Goal: Task Accomplishment & Management: Manage account settings

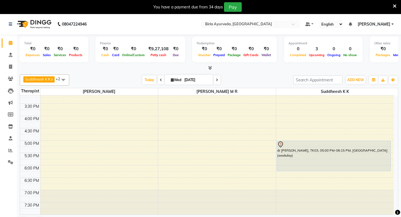
scroll to position [37, 0]
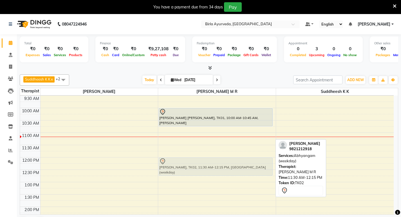
drag, startPoint x: 169, startPoint y: 147, endPoint x: 169, endPoint y: 158, distance: 10.1
click at [169, 158] on div "mihir asher komal, TK01, 10:00 AM-10:45 AM, Kashyaya Vasthy Vimala Shah, TK02, …" at bounding box center [217, 207] width 118 height 297
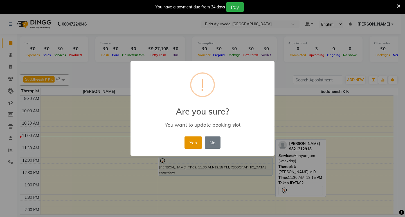
click at [193, 140] on button "Yes" at bounding box center [193, 143] width 17 height 12
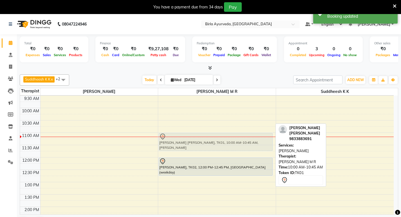
drag, startPoint x: 172, startPoint y: 111, endPoint x: 172, endPoint y: 134, distance: 23.4
click at [172, 134] on div "mihir asher komal, TK01, 10:00 AM-10:45 AM, Kashyaya Vasthy Vimala Shah, TK02, …" at bounding box center [217, 207] width 118 height 297
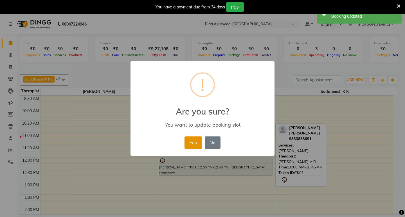
click at [198, 144] on button "Yes" at bounding box center [193, 143] width 17 height 12
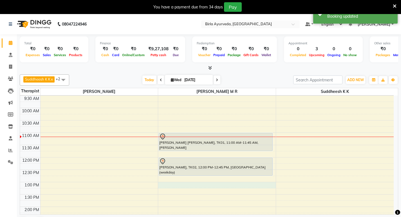
click at [214, 185] on div "8:00 AM 8:30 AM 9:00 AM 9:30 AM 10:00 AM 10:30 AM 11:00 AM 11:30 AM 12:00 PM 12…" at bounding box center [207, 207] width 374 height 297
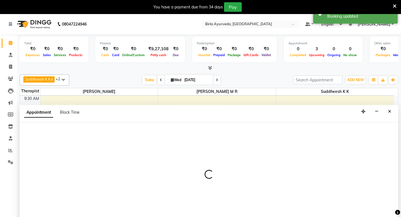
scroll to position [14, 0]
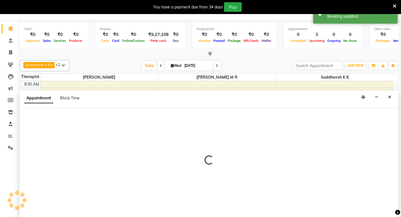
select select "56922"
select select "tentative"
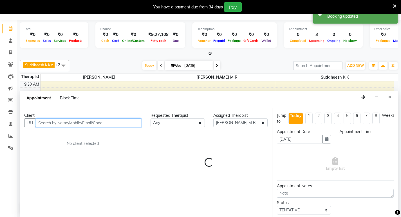
select select "780"
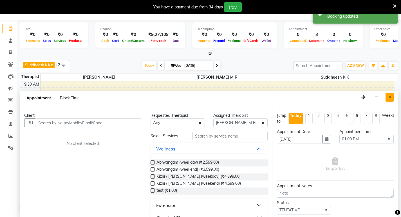
click at [389, 95] on icon "Close" at bounding box center [389, 97] width 3 height 4
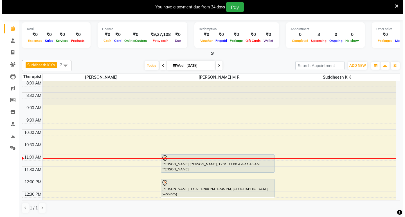
scroll to position [0, 0]
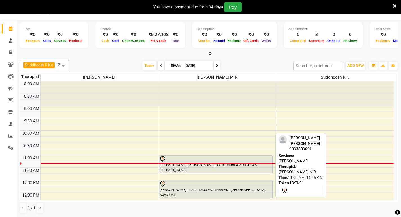
click at [187, 158] on div at bounding box center [215, 159] width 113 height 7
click at [208, 159] on div at bounding box center [215, 159] width 113 height 7
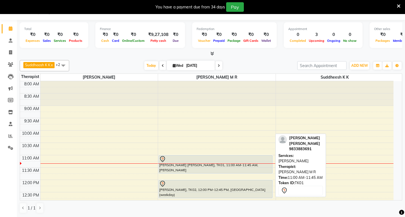
select select "7"
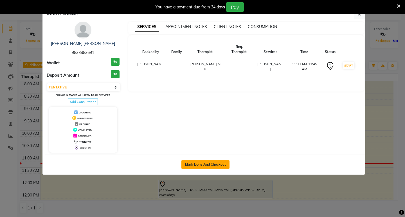
click at [210, 165] on button "Mark Done And Checkout" at bounding box center [205, 164] width 48 height 9
select select "6820"
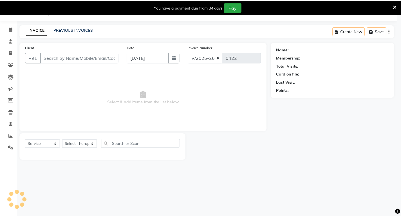
scroll to position [14, 0]
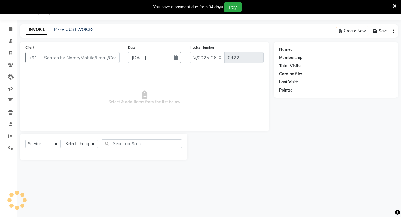
select select "package"
type input "9833883691"
select select "56922"
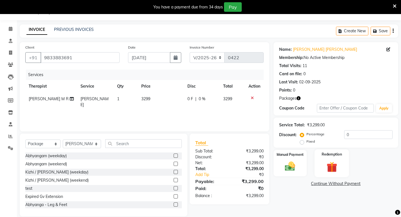
click at [331, 161] on img at bounding box center [331, 167] width 17 height 13
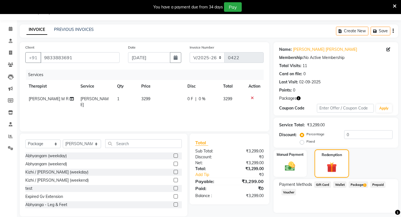
scroll to position [30, 0]
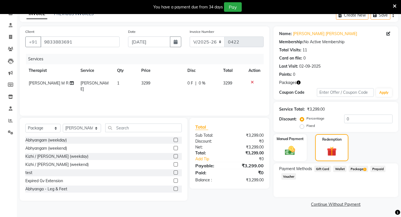
click at [358, 170] on span "Package 1" at bounding box center [358, 169] width 19 height 6
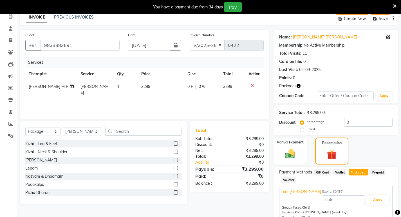
scroll to position [84, 0]
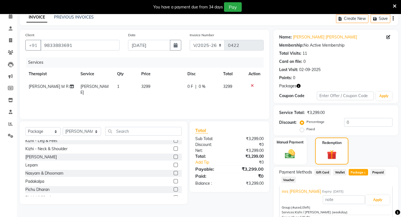
click at [327, 178] on div "Payment Methods Gift Card Wallet Package 1 Prepaid Voucher" at bounding box center [335, 176] width 113 height 15
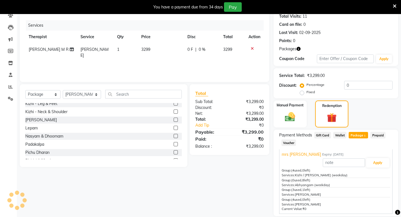
scroll to position [83, 0]
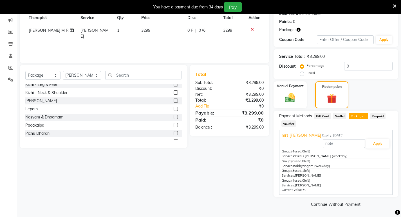
click at [305, 174] on span "[PERSON_NAME]" at bounding box center [308, 176] width 26 height 4
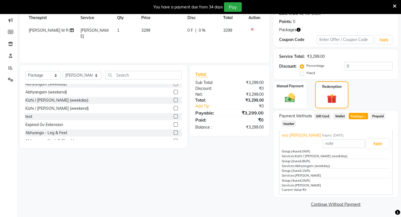
scroll to position [0, 0]
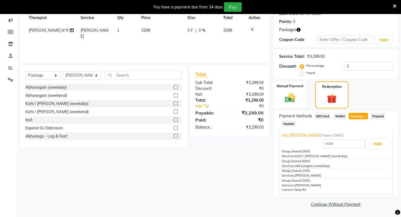
click at [94, 32] on span "[PERSON_NAME]" at bounding box center [94, 33] width 28 height 11
select select "56922"
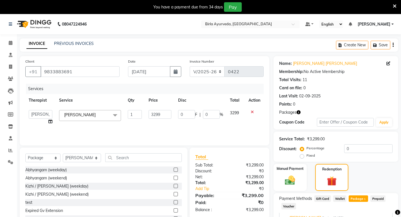
click at [252, 113] on icon at bounding box center [252, 112] width 3 height 4
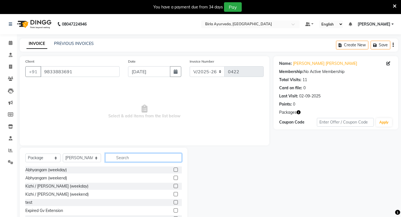
click at [113, 159] on input "text" at bounding box center [143, 158] width 77 height 9
click at [40, 161] on select "Select Service Product Membership Package Voucher Prepaid Gift Card" at bounding box center [42, 158] width 35 height 9
select select "service"
click at [25, 154] on select "Select Service Product Membership Package Voucher Prepaid Gift Card" at bounding box center [42, 158] width 35 height 9
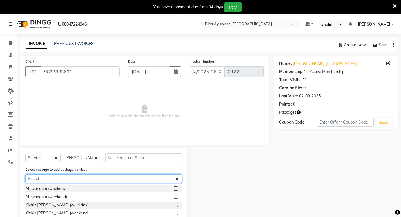
click at [76, 177] on select "Select mrs komal" at bounding box center [103, 179] width 156 height 9
select select "1: Object"
click at [25, 175] on select "Select mrs komal" at bounding box center [103, 179] width 156 height 9
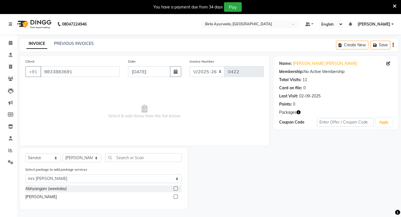
click at [173, 197] on div "[PERSON_NAME]" at bounding box center [103, 197] width 156 height 7
click at [174, 198] on label at bounding box center [176, 197] width 4 height 4
click at [174, 198] on input "checkbox" at bounding box center [176, 198] width 4 height 4
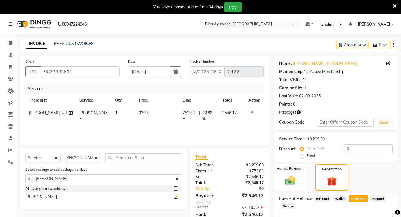
checkbox input "false"
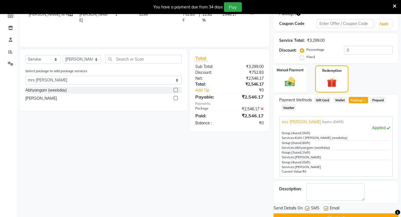
scroll to position [112, 0]
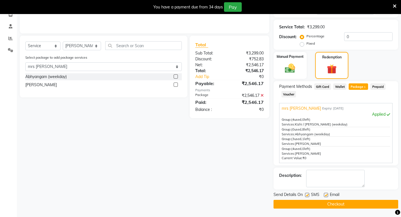
drag, startPoint x: 326, startPoint y: 196, endPoint x: 314, endPoint y: 198, distance: 11.9
click at [325, 196] on label at bounding box center [326, 195] width 4 height 4
click at [325, 196] on input "checkbox" at bounding box center [326, 196] width 4 height 4
checkbox input "false"
click at [308, 196] on label at bounding box center [307, 195] width 4 height 4
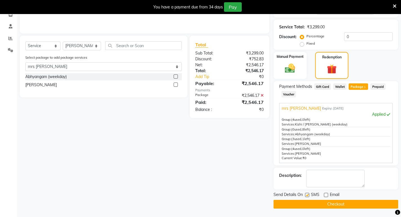
click at [308, 196] on input "checkbox" at bounding box center [307, 196] width 4 height 4
checkbox input "false"
click at [323, 205] on button "Checkout" at bounding box center [335, 204] width 125 height 9
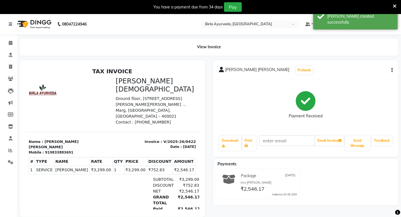
click at [159, 139] on p "Invoice : V/2025-26/0422" at bounding box center [156, 142] width 80 height 6
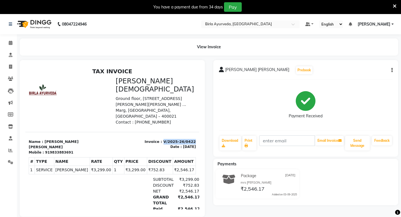
drag, startPoint x: 159, startPoint y: 128, endPoint x: 220, endPoint y: 193, distance: 89.6
click at [195, 127] on html "TAX INVOICE Birla Ayurveda Ground floor, Plot No – 75, Sagar Tarang, Laxmibai .…" at bounding box center [112, 150] width 174 height 168
copy p "V/2025-26/0422"
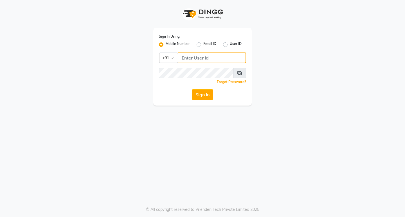
type input "8779788468"
click at [180, 43] on label "Mobile Number" at bounding box center [178, 44] width 24 height 7
click at [169, 43] on input "Mobile Number" at bounding box center [168, 43] width 4 height 4
click at [180, 43] on label "Mobile Number" at bounding box center [178, 44] width 24 height 7
click at [169, 43] on input "Mobile Number" at bounding box center [168, 43] width 4 height 4
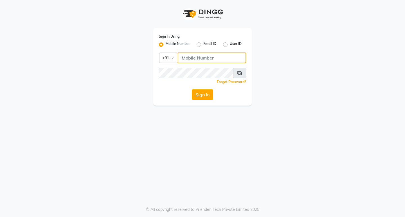
click at [197, 60] on input "Username" at bounding box center [212, 58] width 68 height 11
type input "8779788468"
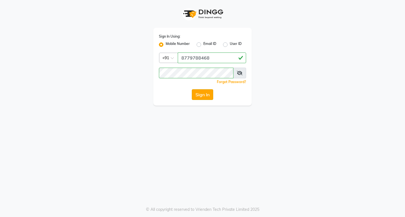
click at [203, 94] on button "Sign In" at bounding box center [202, 94] width 21 height 11
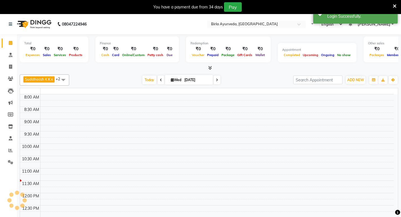
select select "en"
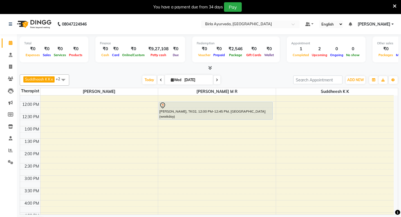
scroll to position [93, 0]
click at [168, 180] on div "8:00 AM 8:30 AM 9:00 AM 9:30 AM 10:00 AM 10:30 AM 11:00 AM 11:30 AM 12:00 PM 12…" at bounding box center [207, 151] width 374 height 297
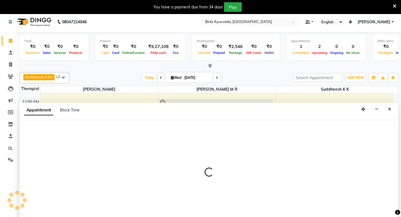
select select "56922"
select select "900"
select select "tentative"
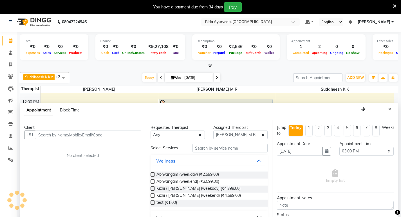
scroll to position [14, 0]
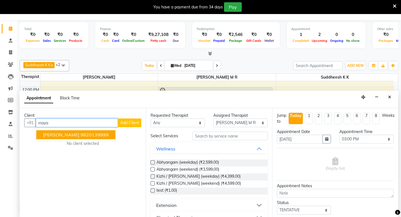
click at [80, 134] on ngb-highlight "9820139999" at bounding box center [94, 135] width 28 height 6
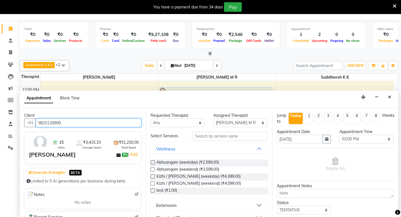
type input "9820139999"
click at [153, 162] on label at bounding box center [153, 163] width 4 height 4
click at [153, 162] on input "checkbox" at bounding box center [153, 164] width 4 height 4
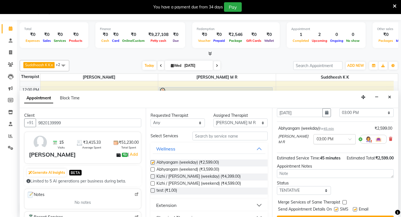
checkbox input "false"
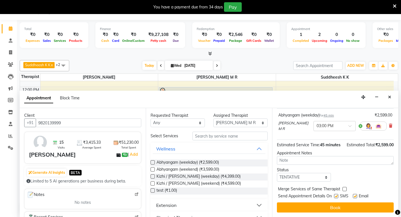
scroll to position [45, 0]
click at [354, 197] on label at bounding box center [355, 196] width 4 height 4
click at [354, 197] on input "checkbox" at bounding box center [355, 197] width 4 height 4
checkbox input "false"
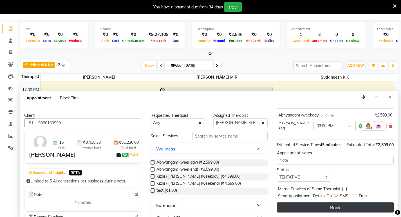
click at [324, 206] on button "Book" at bounding box center [335, 208] width 117 height 10
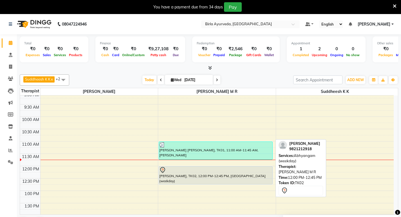
scroll to position [56, 0]
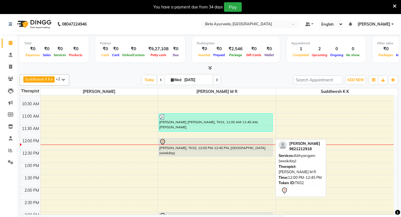
click at [189, 142] on div at bounding box center [215, 142] width 113 height 7
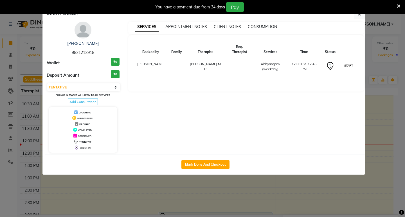
click at [349, 62] on button "START" at bounding box center [349, 65] width 12 height 7
click at [342, 62] on button "[PERSON_NAME]" at bounding box center [341, 65] width 27 height 7
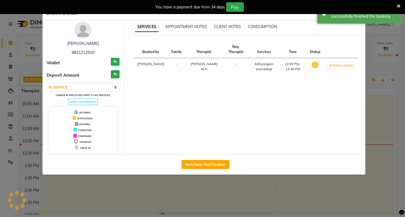
select select "3"
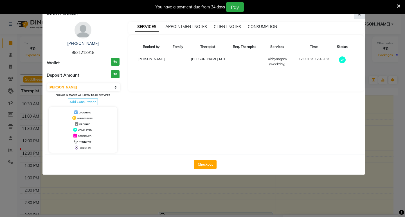
click at [358, 16] on icon "button" at bounding box center [359, 14] width 3 height 5
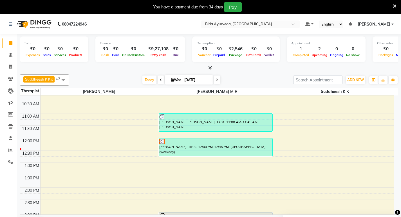
click at [398, 6] on div "You have a payment due from 34 days Pay" at bounding box center [200, 7] width 401 height 14
click at [396, 6] on icon at bounding box center [395, 6] width 4 height 5
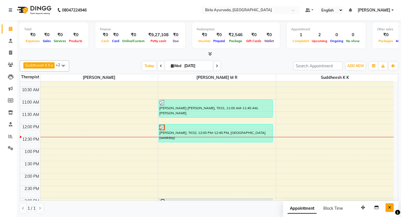
click at [389, 208] on icon "Close" at bounding box center [389, 208] width 3 height 4
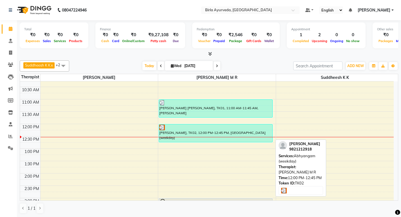
click at [180, 125] on div at bounding box center [215, 128] width 113 height 6
select select "3"
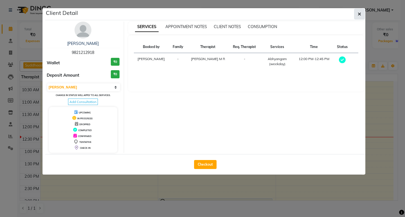
click at [361, 13] on icon "button" at bounding box center [359, 14] width 3 height 5
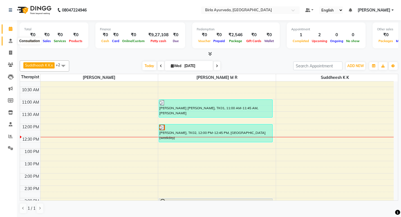
click at [11, 40] on icon at bounding box center [11, 41] width 4 height 4
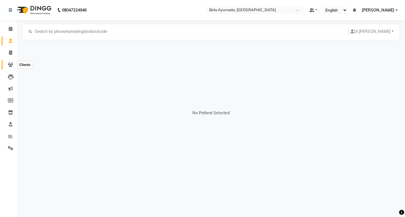
click at [11, 66] on icon at bounding box center [10, 65] width 5 height 4
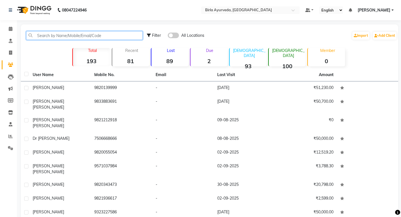
click at [46, 36] on input "text" at bounding box center [84, 35] width 116 height 9
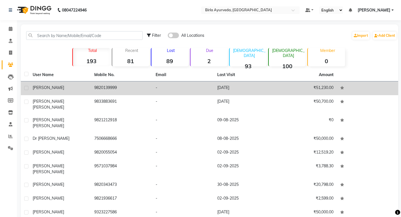
click at [101, 90] on td "9820139999" at bounding box center [122, 89] width 62 height 14
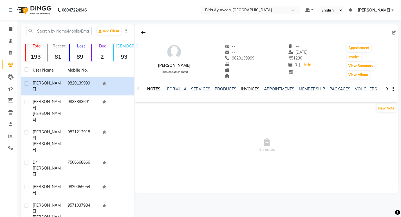
click at [248, 89] on link "INVOICES" at bounding box center [250, 89] width 19 height 5
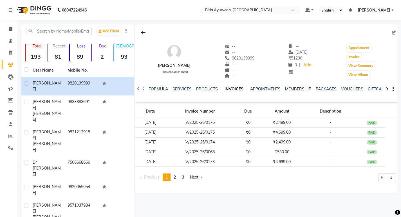
click at [290, 88] on link "MEMBERSHIP" at bounding box center [298, 89] width 26 height 5
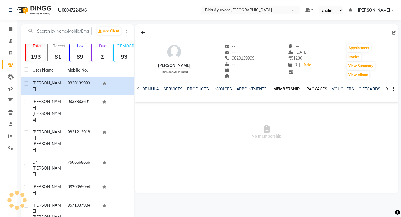
click at [314, 88] on link "PACKAGES" at bounding box center [316, 89] width 21 height 5
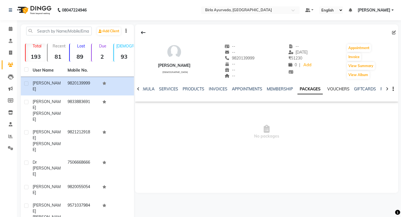
click at [334, 88] on link "VOUCHERS" at bounding box center [338, 89] width 22 height 5
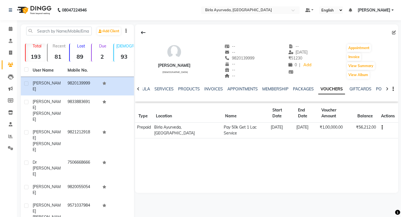
click at [383, 128] on td at bounding box center [388, 131] width 21 height 16
click at [381, 128] on button "button" at bounding box center [380, 128] width 3 height 6
click at [188, 157] on div "[PERSON_NAME] [DEMOGRAPHIC_DATA] -- -- 9820139999 -- -- -- -- [DATE] ₹ 51230 0 …" at bounding box center [266, 108] width 263 height 169
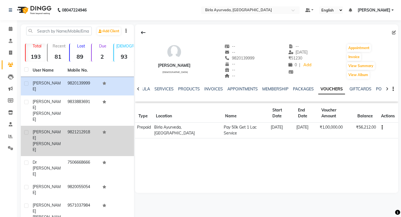
click at [36, 130] on span "[PERSON_NAME]" at bounding box center [47, 135] width 28 height 11
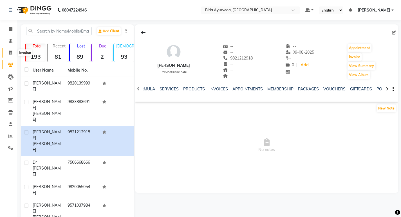
click at [11, 52] on icon at bounding box center [10, 53] width 3 height 4
select select "6820"
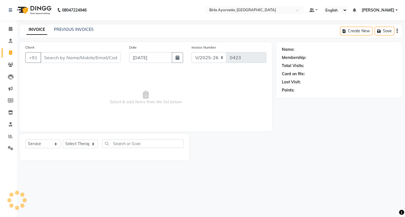
select select "package"
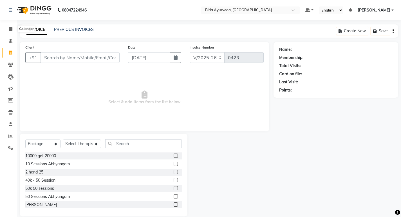
click at [9, 24] on li "Calendar" at bounding box center [8, 29] width 17 height 12
click at [12, 28] on icon at bounding box center [11, 29] width 4 height 4
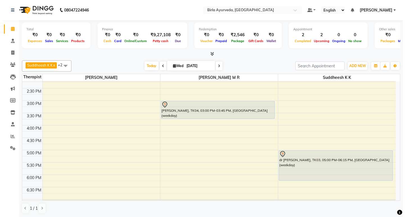
scroll to position [141, 0]
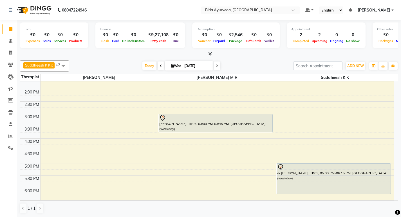
click at [10, 59] on li "Clients" at bounding box center [8, 65] width 17 height 12
click at [9, 63] on icon at bounding box center [10, 65] width 5 height 4
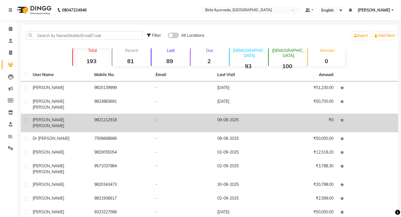
click at [42, 118] on span "[PERSON_NAME]" at bounding box center [49, 120] width 32 height 5
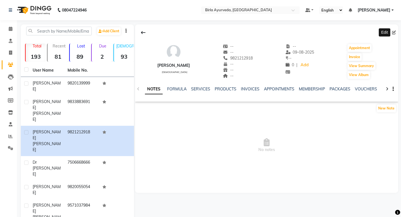
click at [393, 32] on icon at bounding box center [394, 33] width 4 height 4
select select "[DEMOGRAPHIC_DATA]"
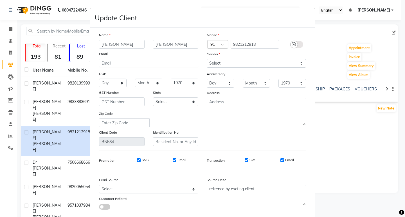
type input "[PERSON_NAME]"
click at [293, 44] on icon at bounding box center [294, 44] width 5 height 5
click at [0, 0] on input "checkbox" at bounding box center [0, 0] width 0 height 0
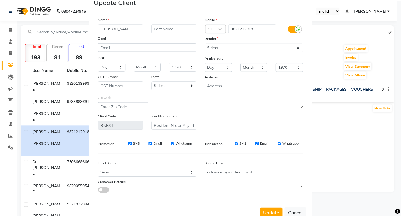
scroll to position [32, 0]
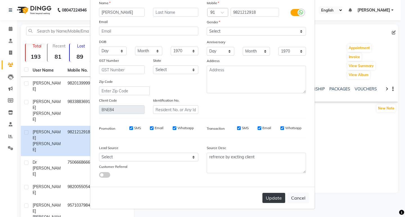
click at [272, 198] on button "Update" at bounding box center [274, 198] width 23 height 10
select select
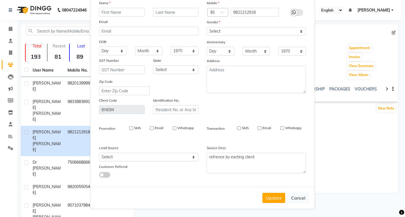
select select
checkbox input "false"
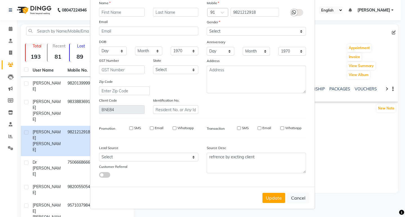
checkbox input "false"
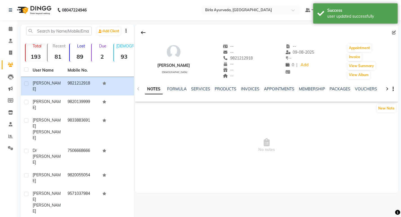
click at [182, 186] on div "[PERSON_NAME] [DEMOGRAPHIC_DATA] -- -- 9821212918 -- -- -- -- [DATE] ₹ -- 0 | A…" at bounding box center [266, 108] width 263 height 169
click at [223, 132] on span "No notes" at bounding box center [266, 146] width 263 height 56
